Goal: Task Accomplishment & Management: Use online tool/utility

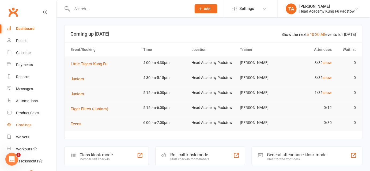
click at [22, 128] on link "Gradings" at bounding box center [32, 125] width 50 height 12
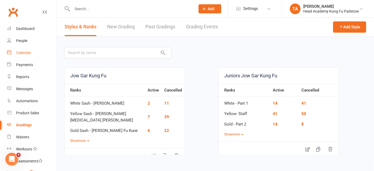
click at [25, 50] on link "Calendar" at bounding box center [32, 53] width 50 height 12
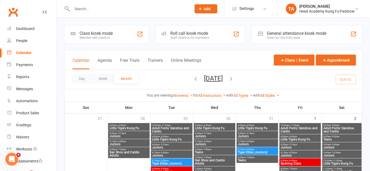
click at [172, 36] on div "Staff check-in for members" at bounding box center [190, 38] width 39 height 4
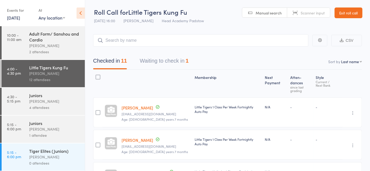
click at [50, 43] on div "[PERSON_NAME]" at bounding box center [54, 46] width 51 height 6
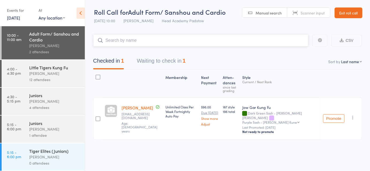
click at [175, 61] on button "Waiting to check in 1" at bounding box center [161, 62] width 49 height 14
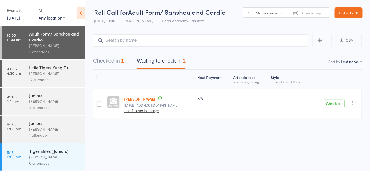
click at [352, 103] on icon "button" at bounding box center [353, 102] width 5 height 5
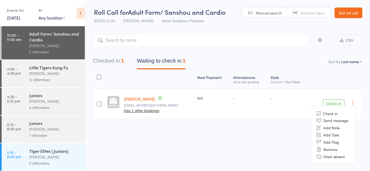
click at [334, 156] on li "Mark absent" at bounding box center [334, 156] width 44 height 7
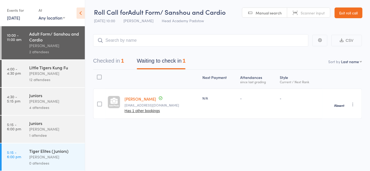
click at [293, 142] on div "Next Payment Atten­dances since last grading Style Current / Next Rank Abbas Ra…" at bounding box center [227, 106] width 269 height 73
click at [113, 65] on button "Checked in 1" at bounding box center [108, 62] width 31 height 14
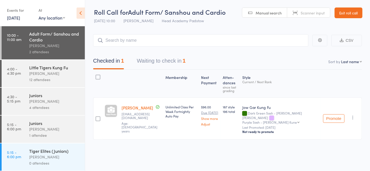
click at [162, 63] on button "Waiting to check in 1" at bounding box center [161, 62] width 49 height 14
